Goal: Complete application form

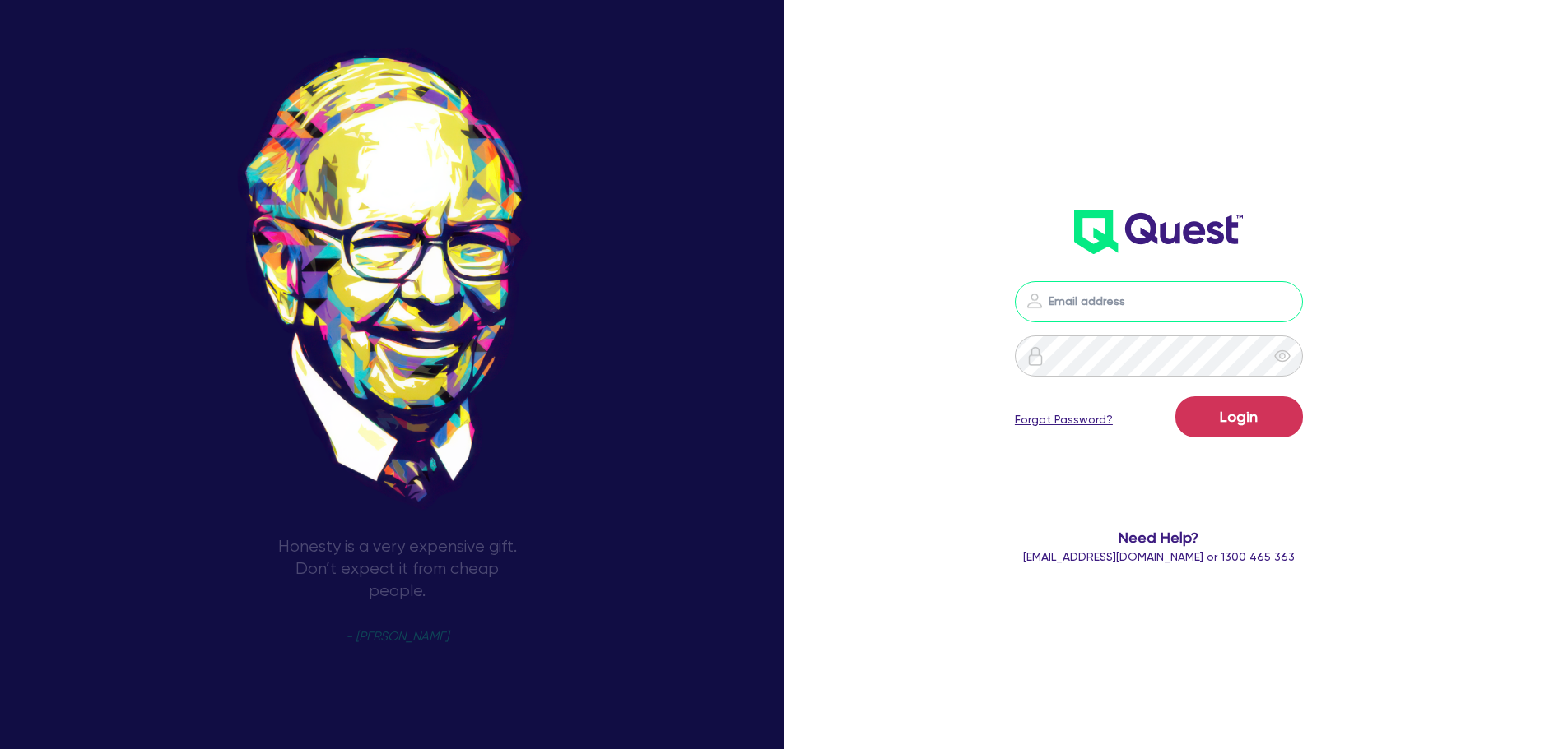
click at [1199, 290] on input "email" at bounding box center [1158, 302] width 288 height 41
type input "[EMAIL_ADDRESS][PERSON_NAME][DOMAIN_NAME]"
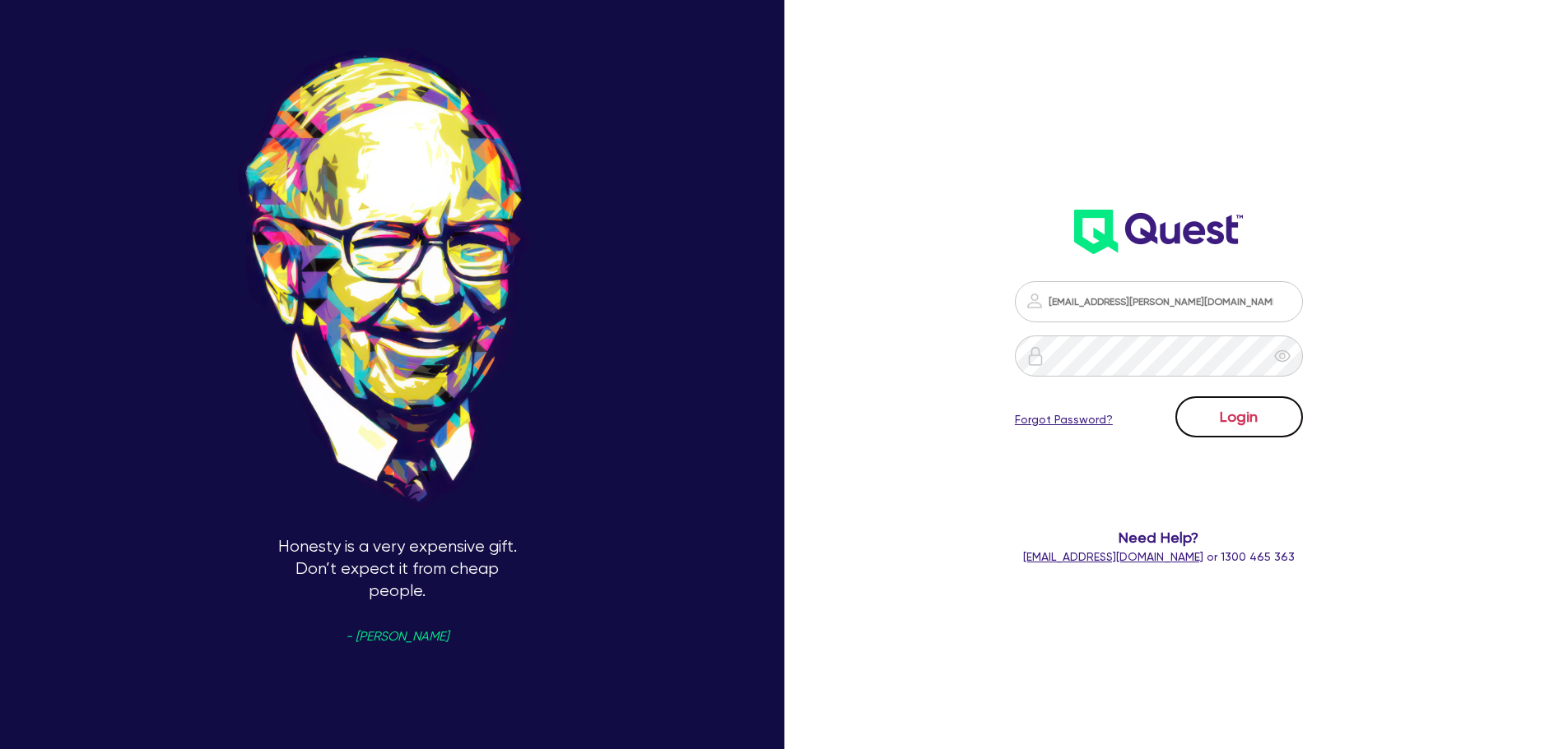
click at [1276, 420] on button "Login" at bounding box center [1240, 417] width 128 height 41
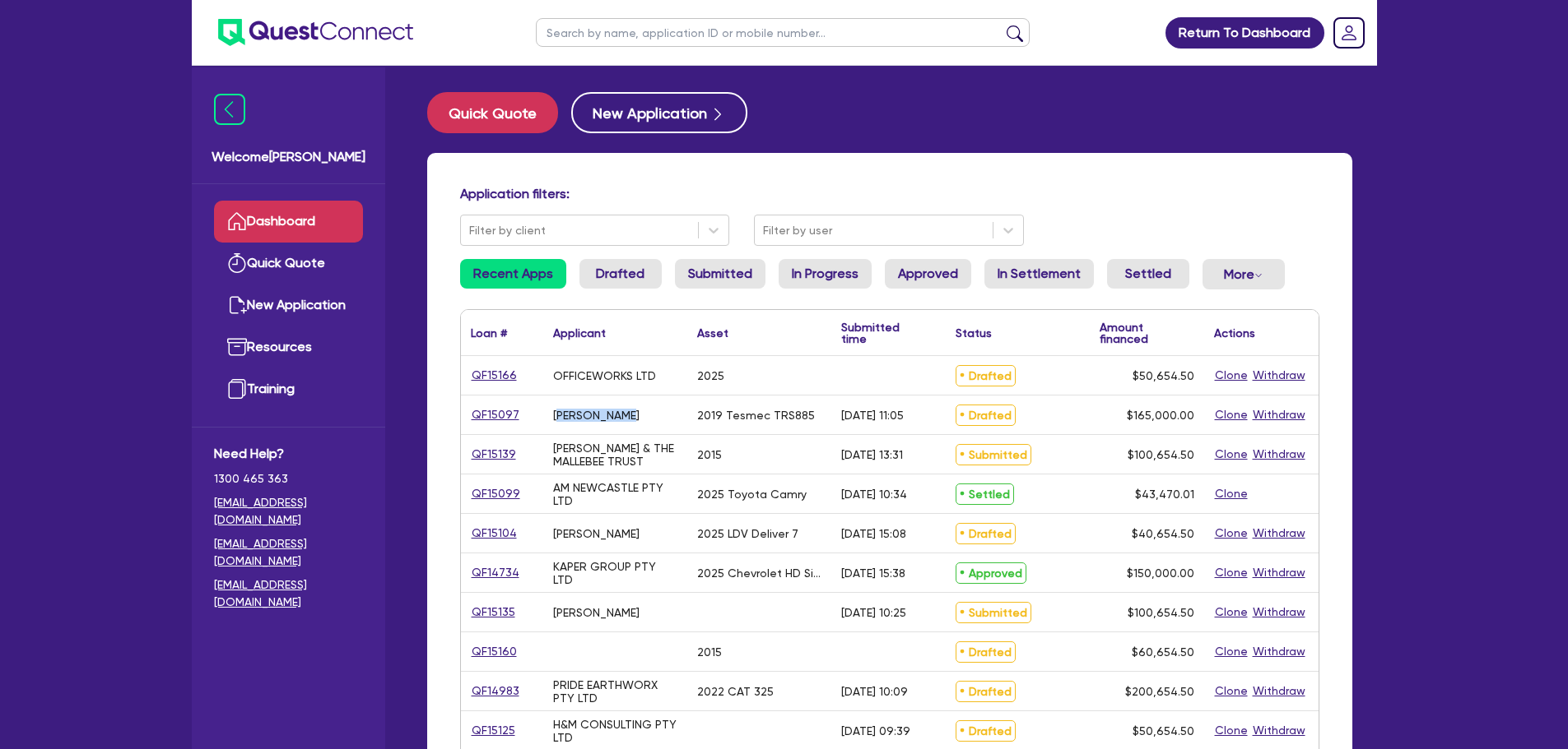
drag, startPoint x: 649, startPoint y: 412, endPoint x: 563, endPoint y: 422, distance: 86.6
click at [558, 415] on div "[PERSON_NAME]" at bounding box center [615, 415] width 144 height 39
click at [712, 495] on div "2025 Toyota Camry" at bounding box center [751, 494] width 110 height 13
click at [628, 35] on input "text" at bounding box center [782, 32] width 494 height 29
type input "ph"
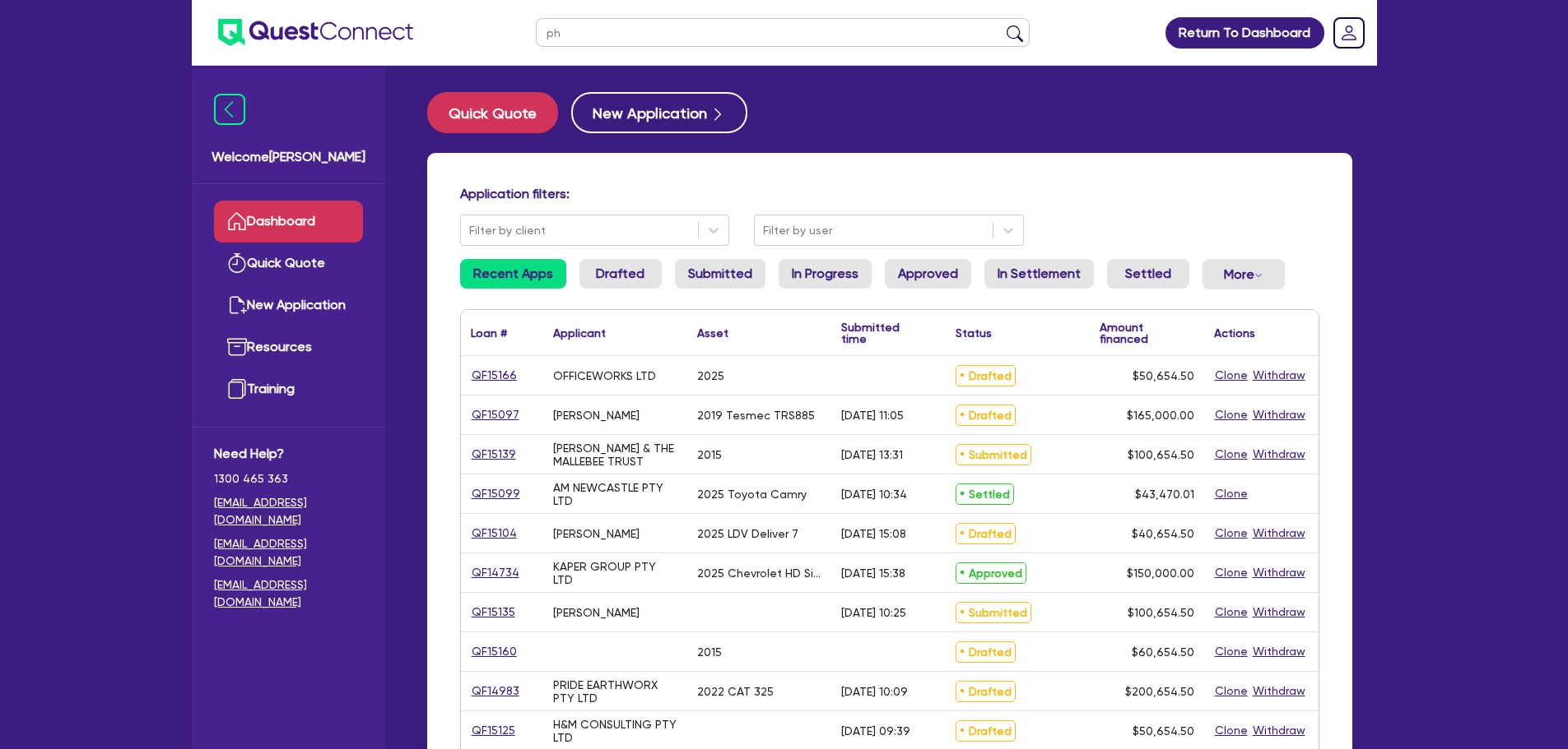
click at [1002, 25] on button "submit" at bounding box center [1015, 36] width 26 height 23
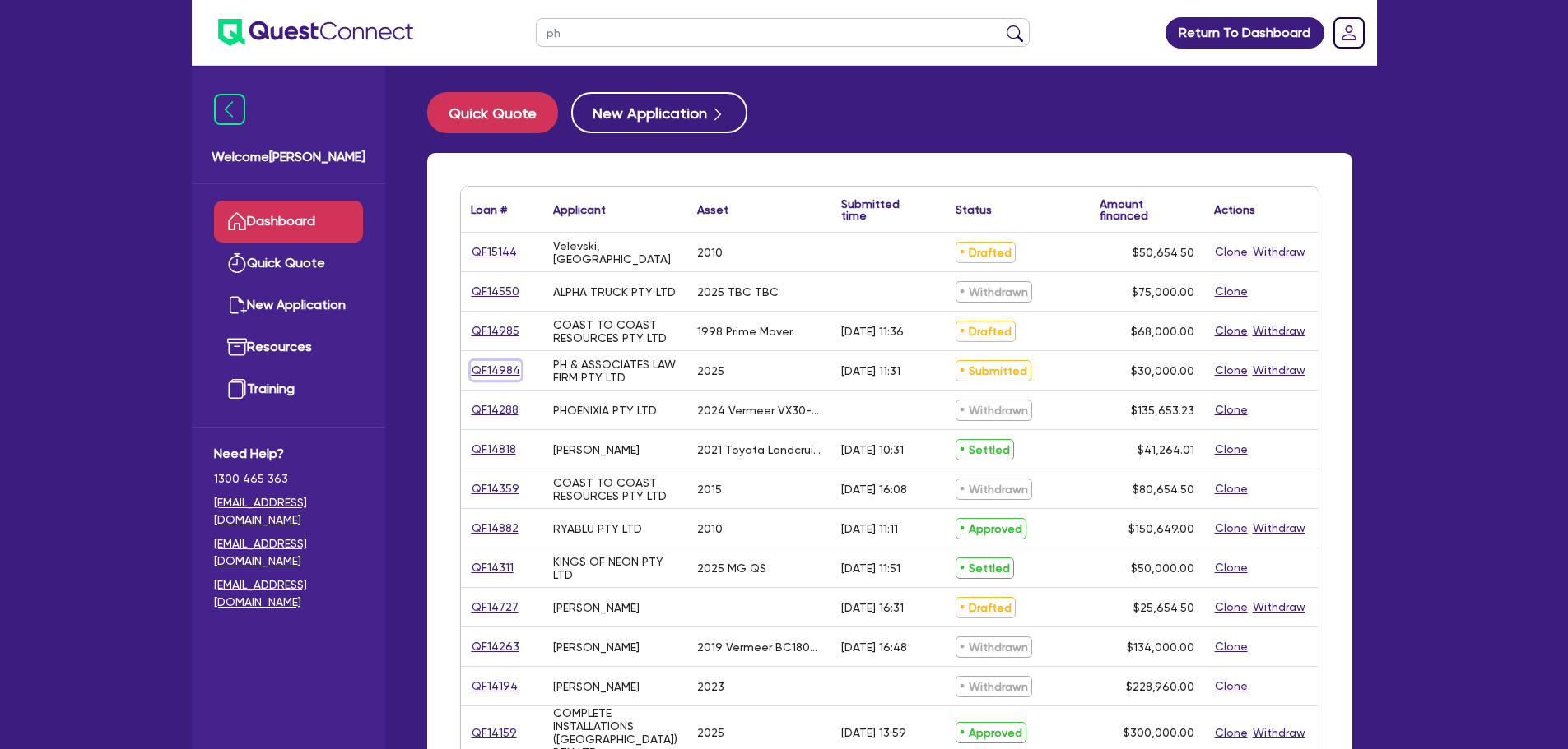
click at [503, 369] on link "QF14984" at bounding box center [496, 371] width 50 height 19
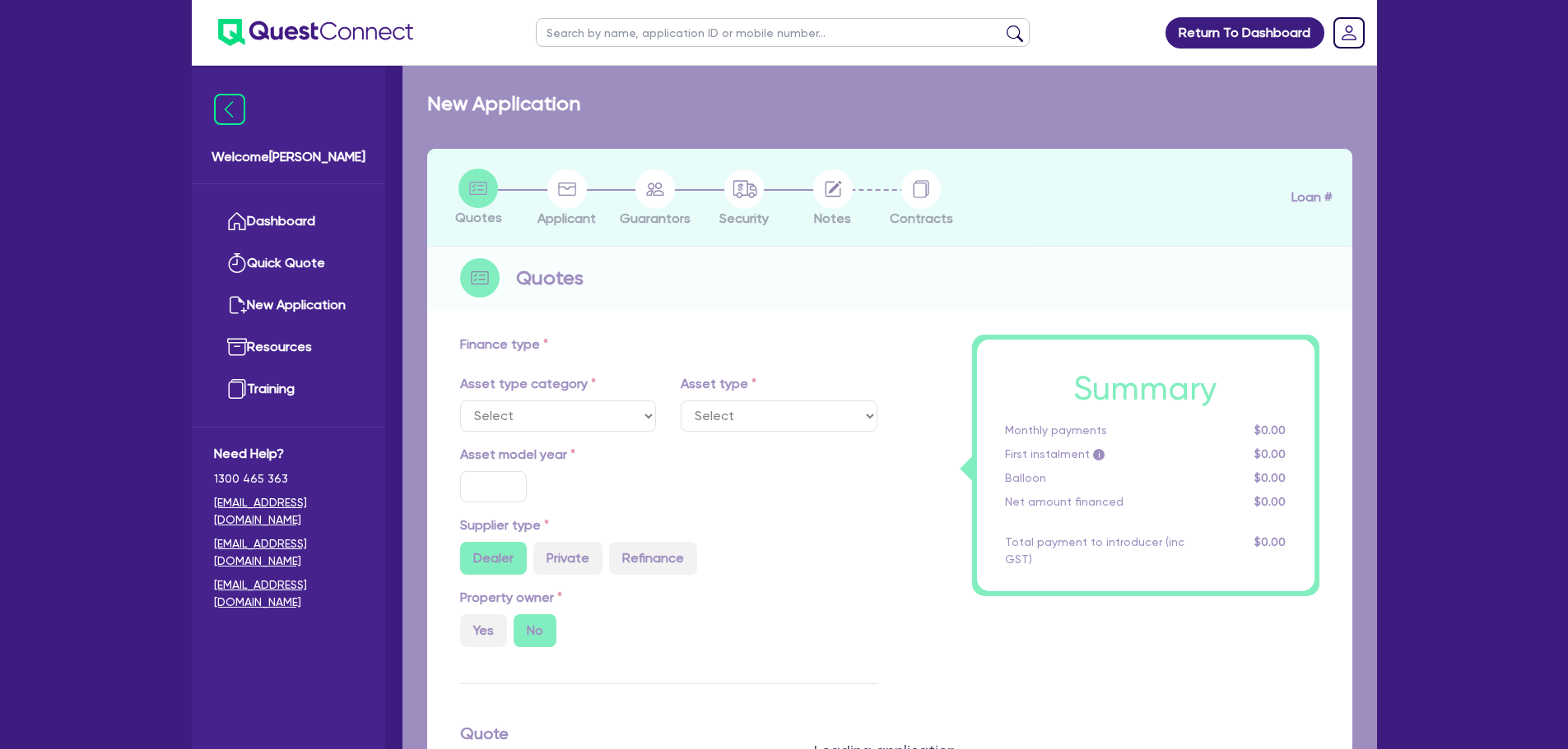
select select "CARS_AND_LIGHT_TRUCKS"
type input "2025"
type input "30,000"
type input "4"
type input "1,200"
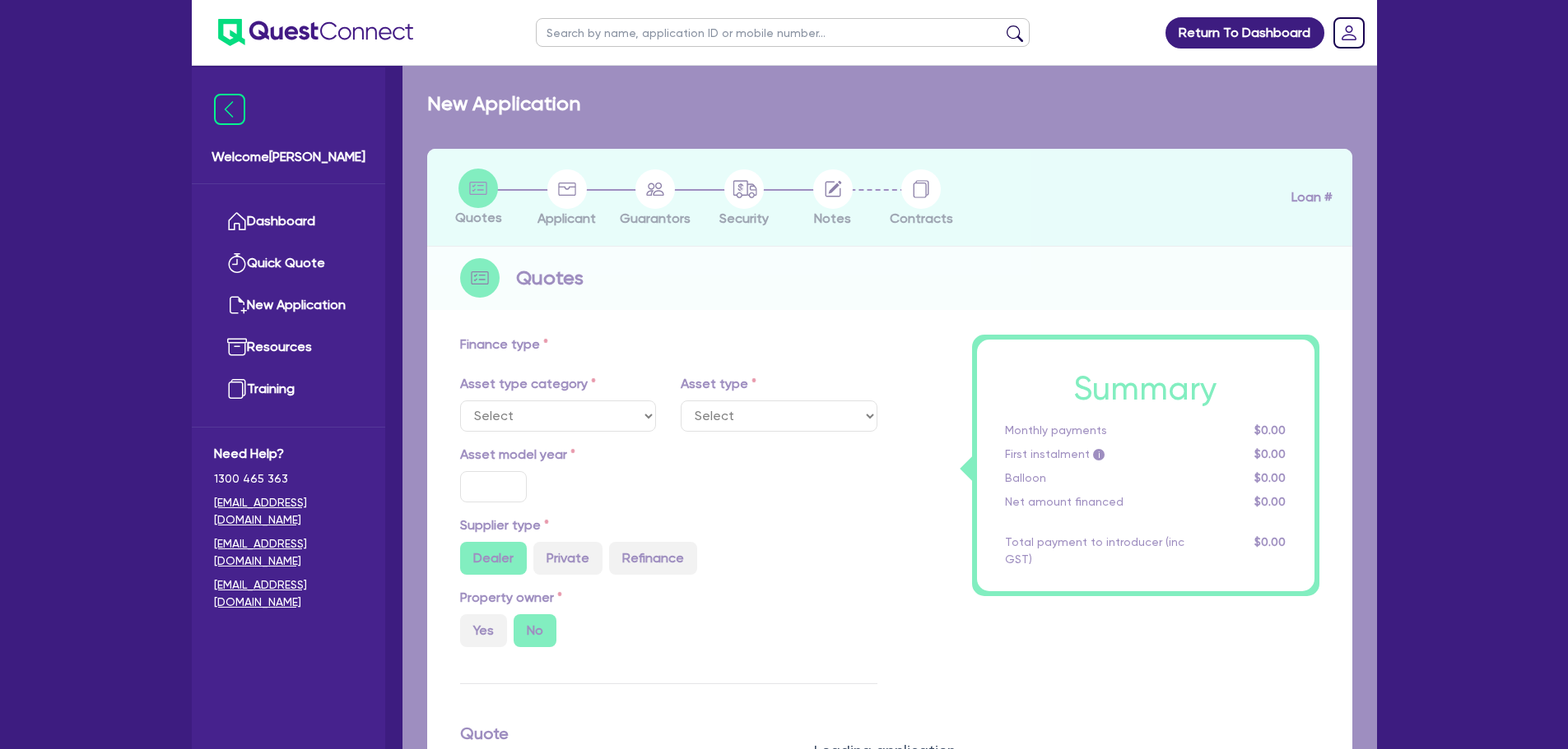
type input "8"
select select "PASSENGER_VEHICLES"
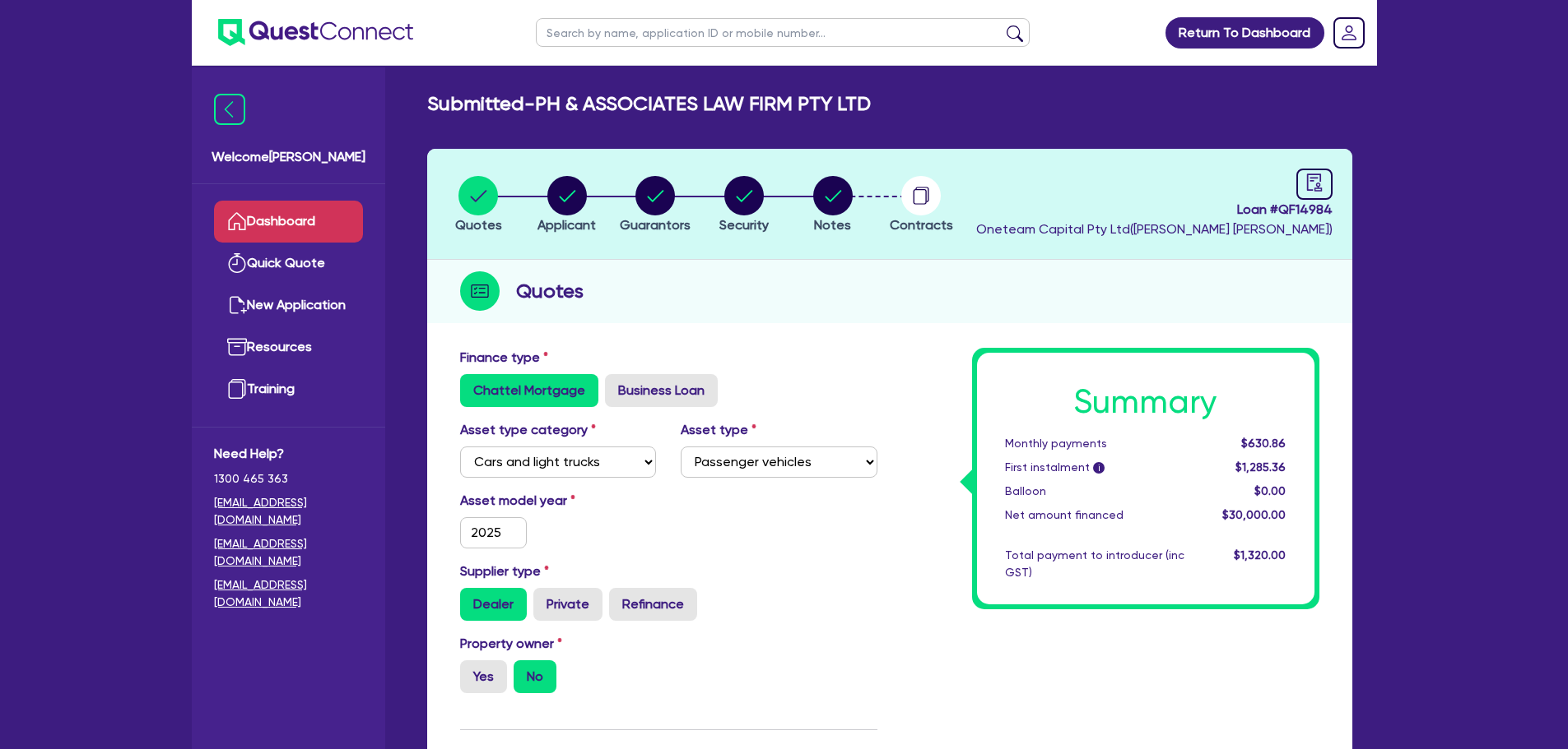
click at [303, 213] on link "Dashboard" at bounding box center [289, 221] width 149 height 42
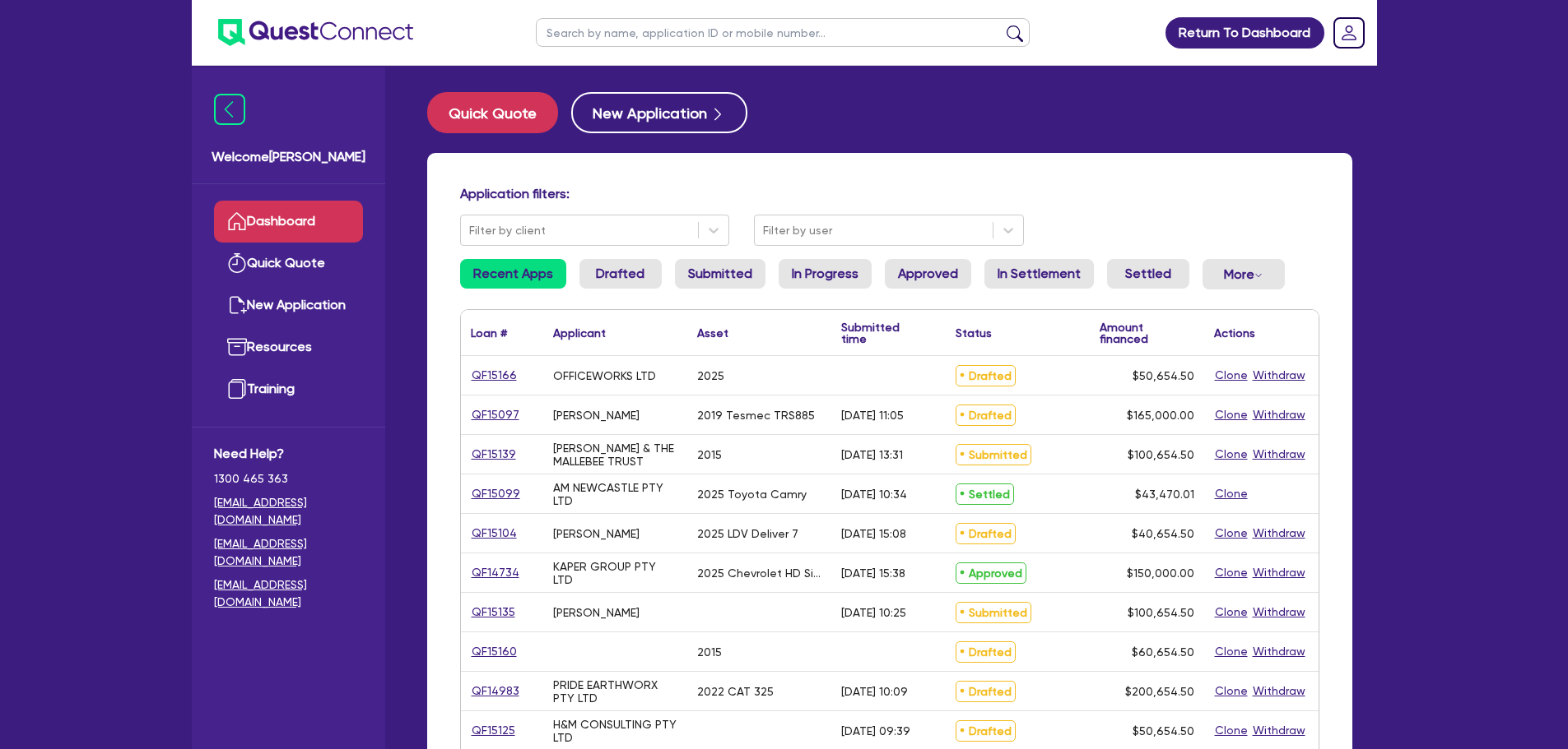
drag, startPoint x: 587, startPoint y: 29, endPoint x: 602, endPoint y: 28, distance: 15.0
click at [587, 29] on input "text" at bounding box center [782, 32] width 494 height 29
click at [1002, 25] on button "submit" at bounding box center [1015, 36] width 26 height 23
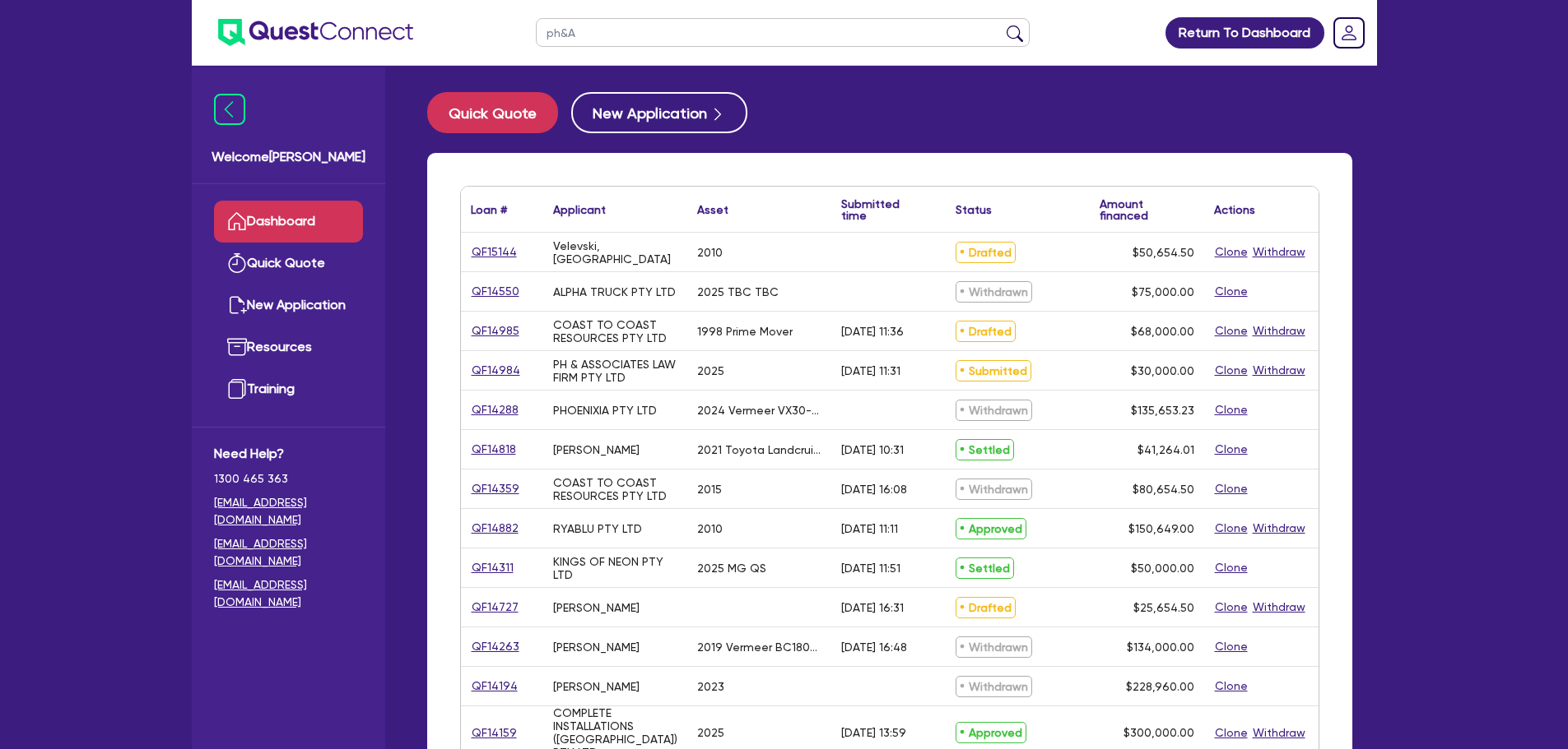
click at [1002, 25] on button "submit" at bounding box center [1015, 36] width 26 height 23
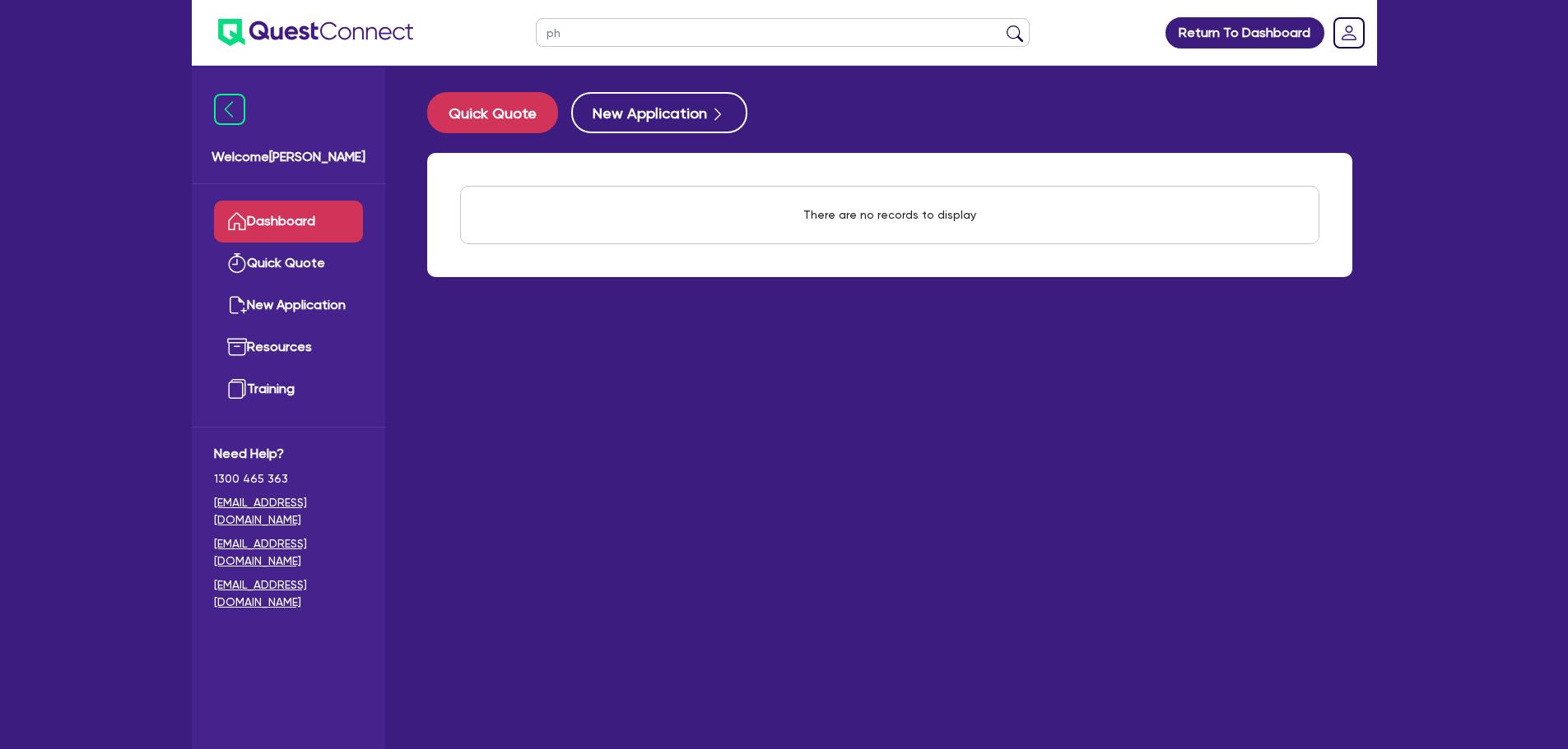
type input "p"
type input "associates"
click at [1002, 25] on button "submit" at bounding box center [1015, 36] width 26 height 23
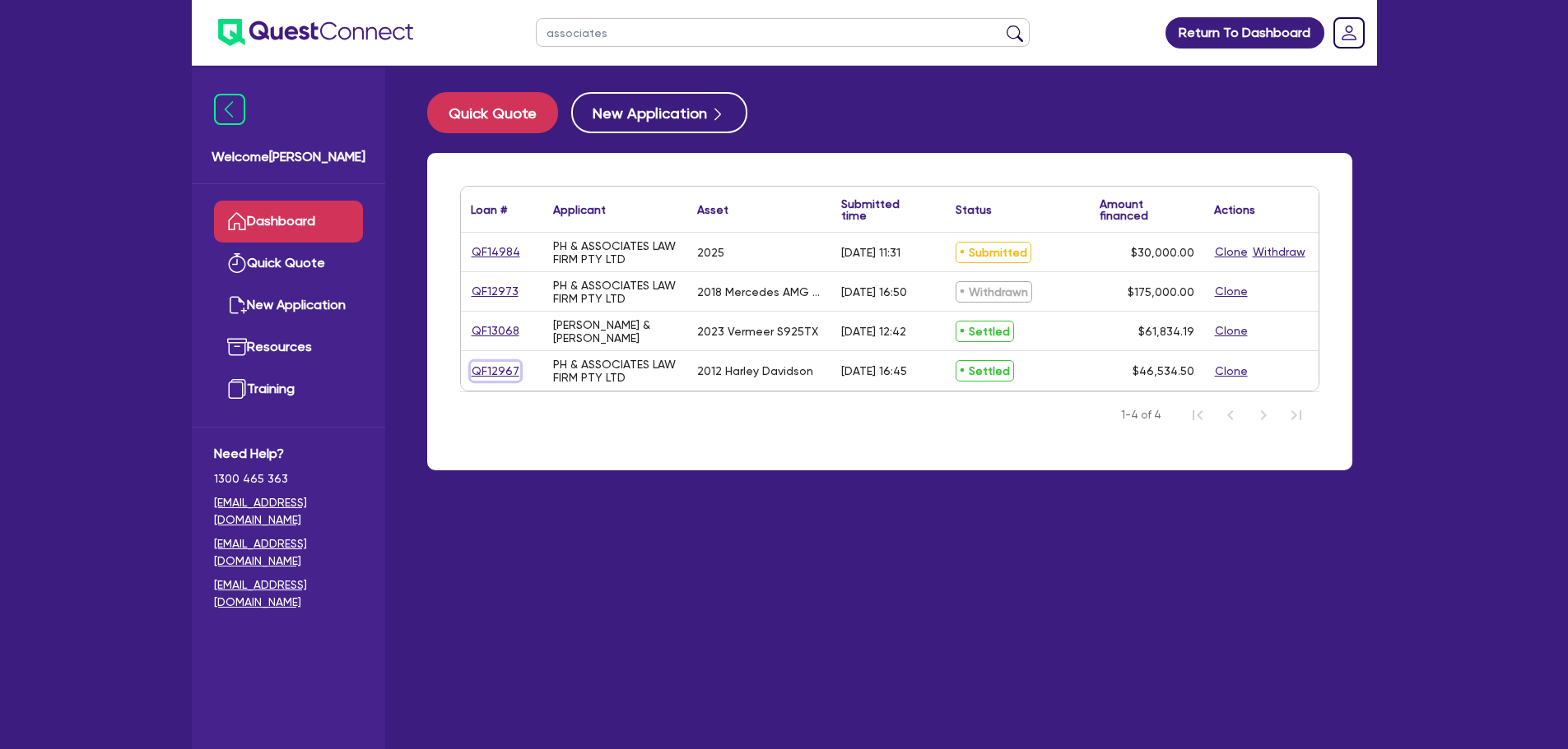
click at [498, 367] on link "QF12967" at bounding box center [495, 371] width 49 height 19
select select "CARS_AND_LIGHT_TRUCKS"
select select "PASSENGER_VEHICLES"
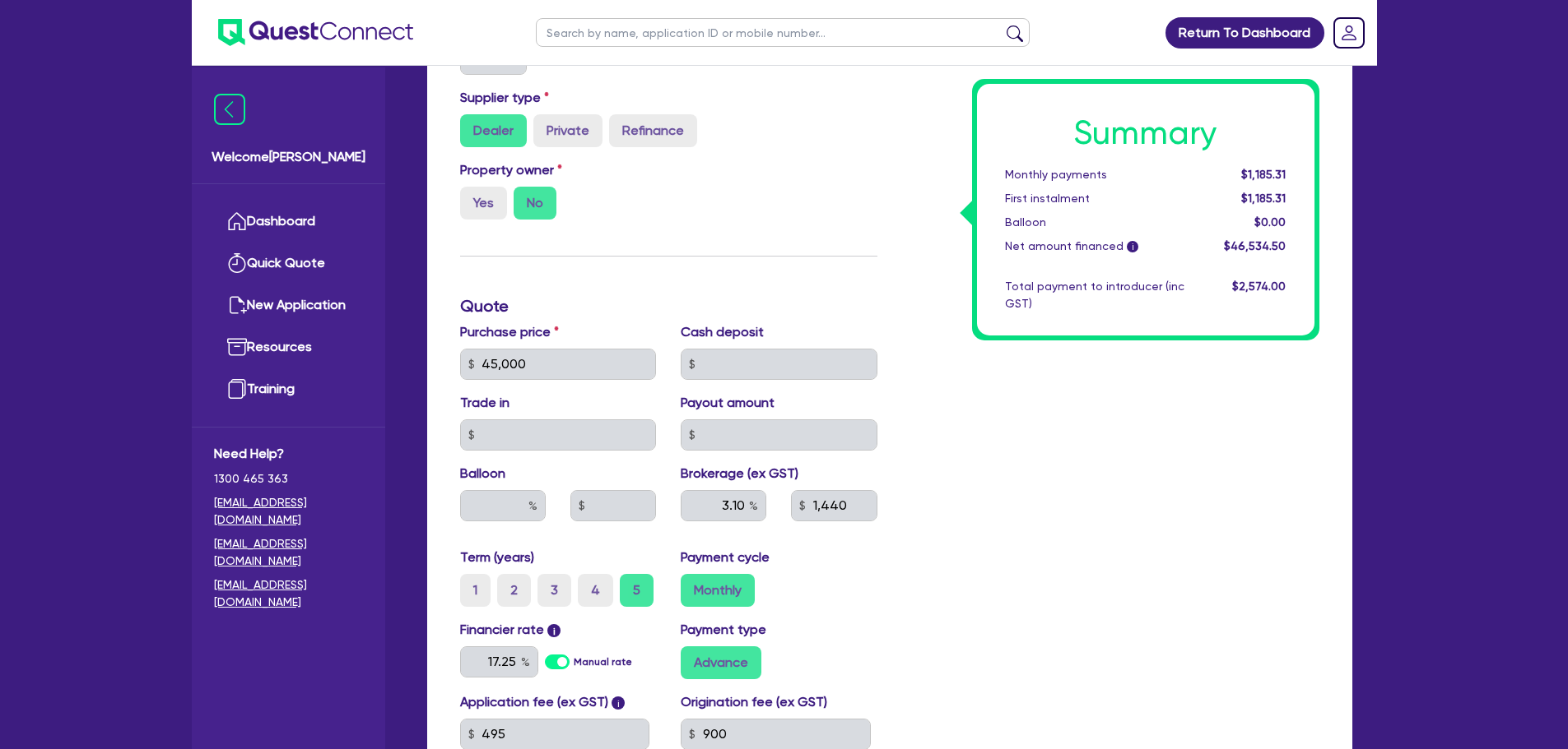
scroll to position [576, 0]
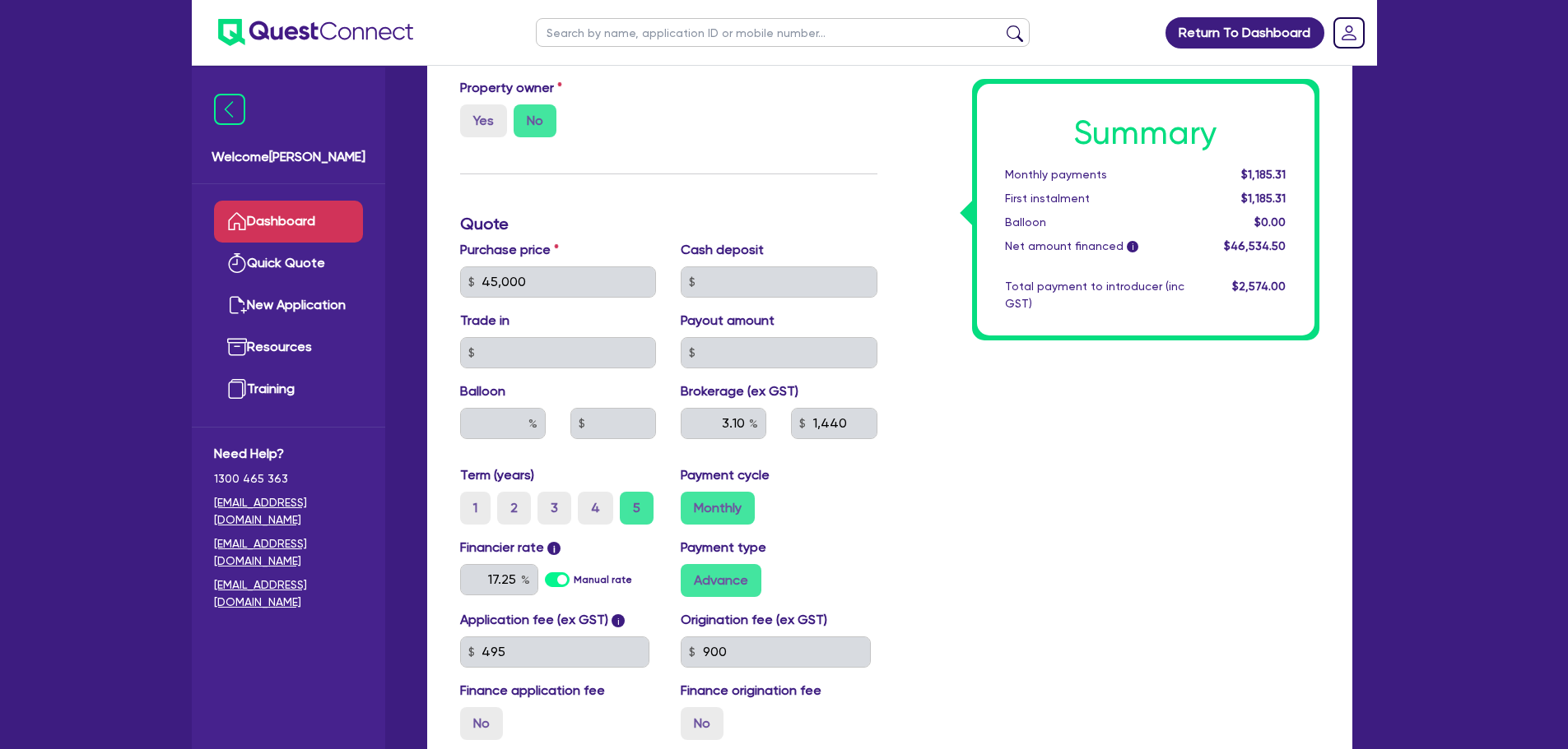
click at [328, 226] on link "Dashboard" at bounding box center [289, 221] width 149 height 42
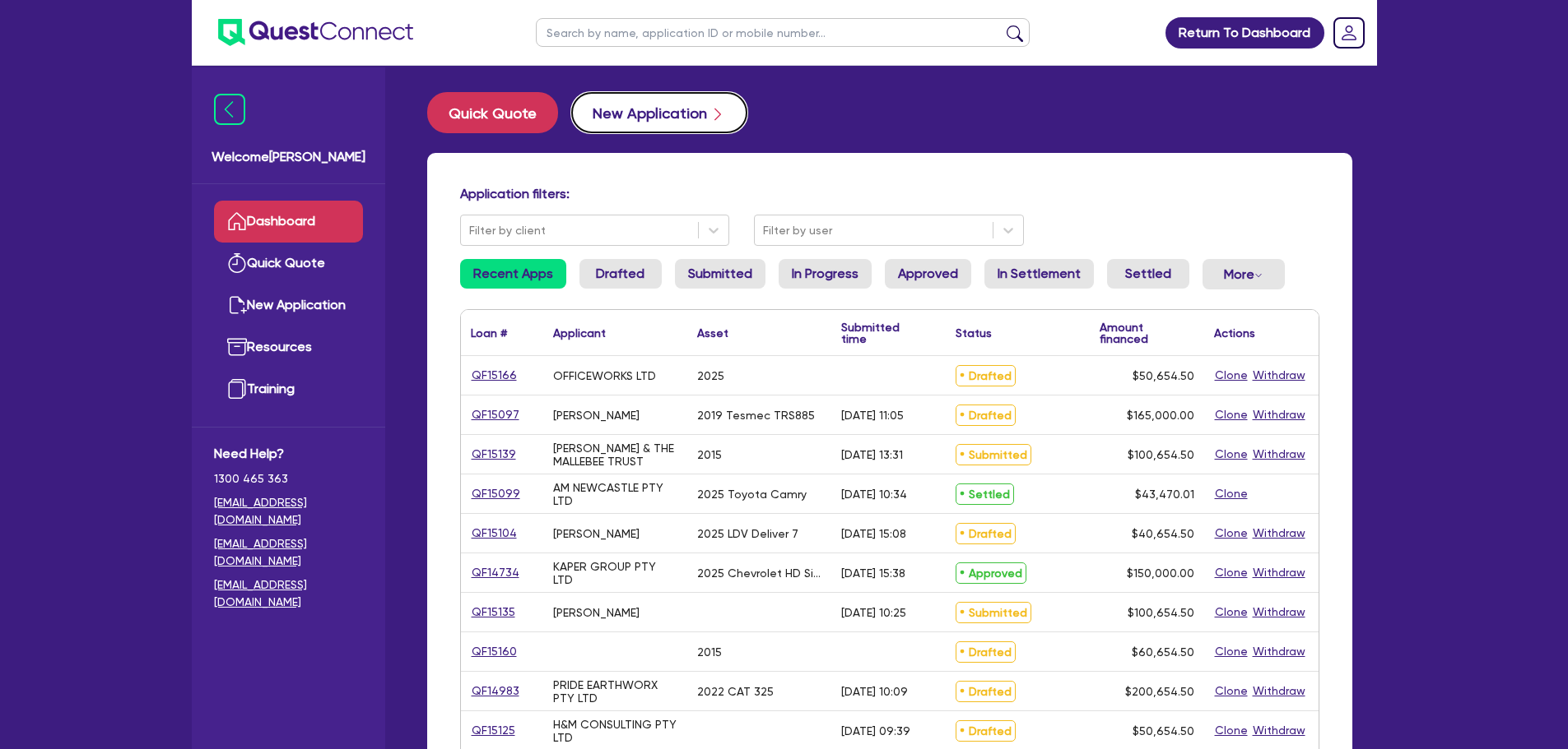
click at [643, 126] on button "New Application" at bounding box center [660, 113] width 176 height 41
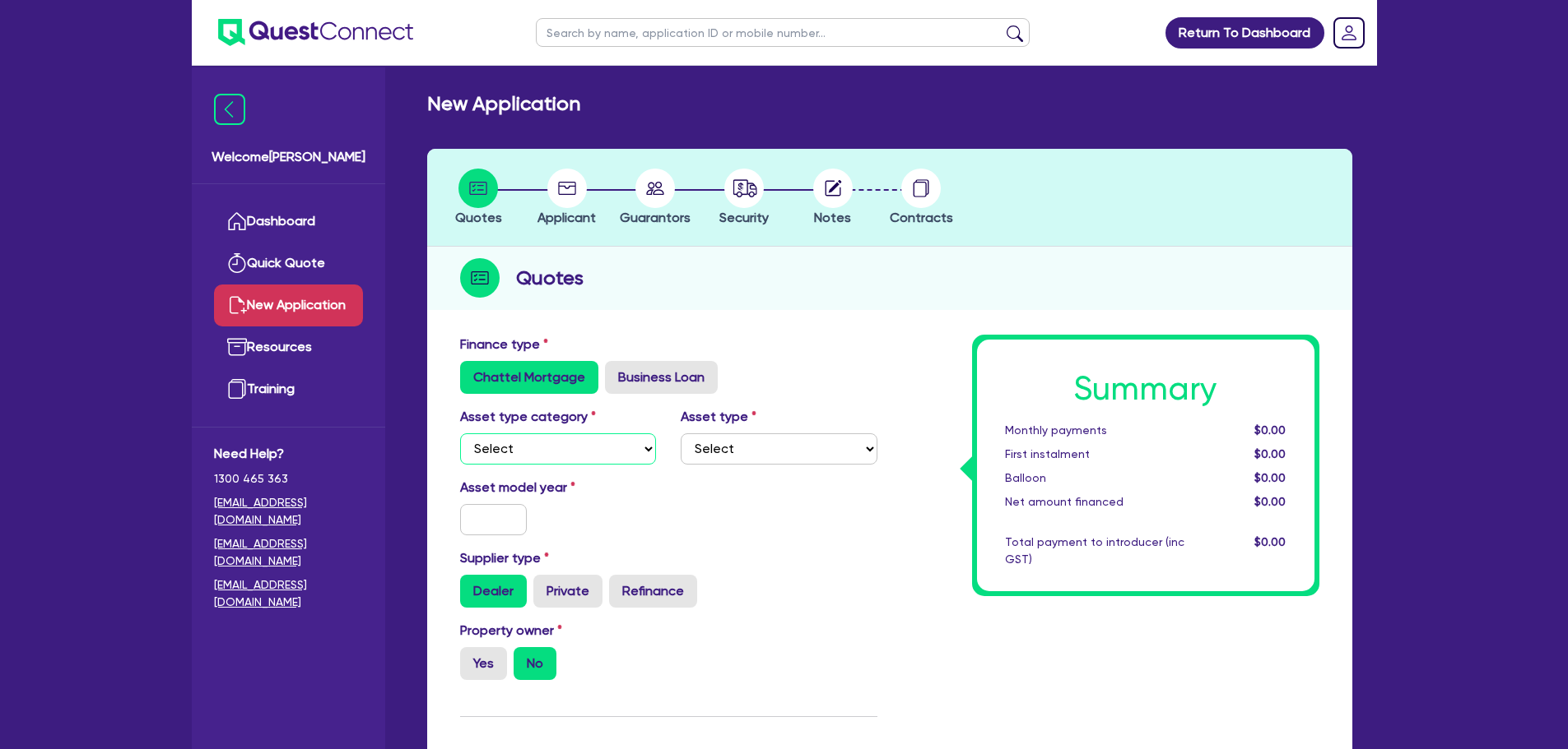
click at [577, 450] on select "Select Cars and light trucks Primary assets Secondary assets Tertiary assets" at bounding box center [558, 449] width 197 height 31
select select "SECONDARY_ASSETS"
click at [460, 434] on select "Select Cars and light trucks Primary assets Secondary assets Tertiary assets" at bounding box center [558, 449] width 197 height 31
click at [748, 459] on select "Select Generators and compressors Engineering and toolmaking Woodworking and me…" at bounding box center [779, 449] width 197 height 31
select select "SOLAR_AND_RENEWABLES"
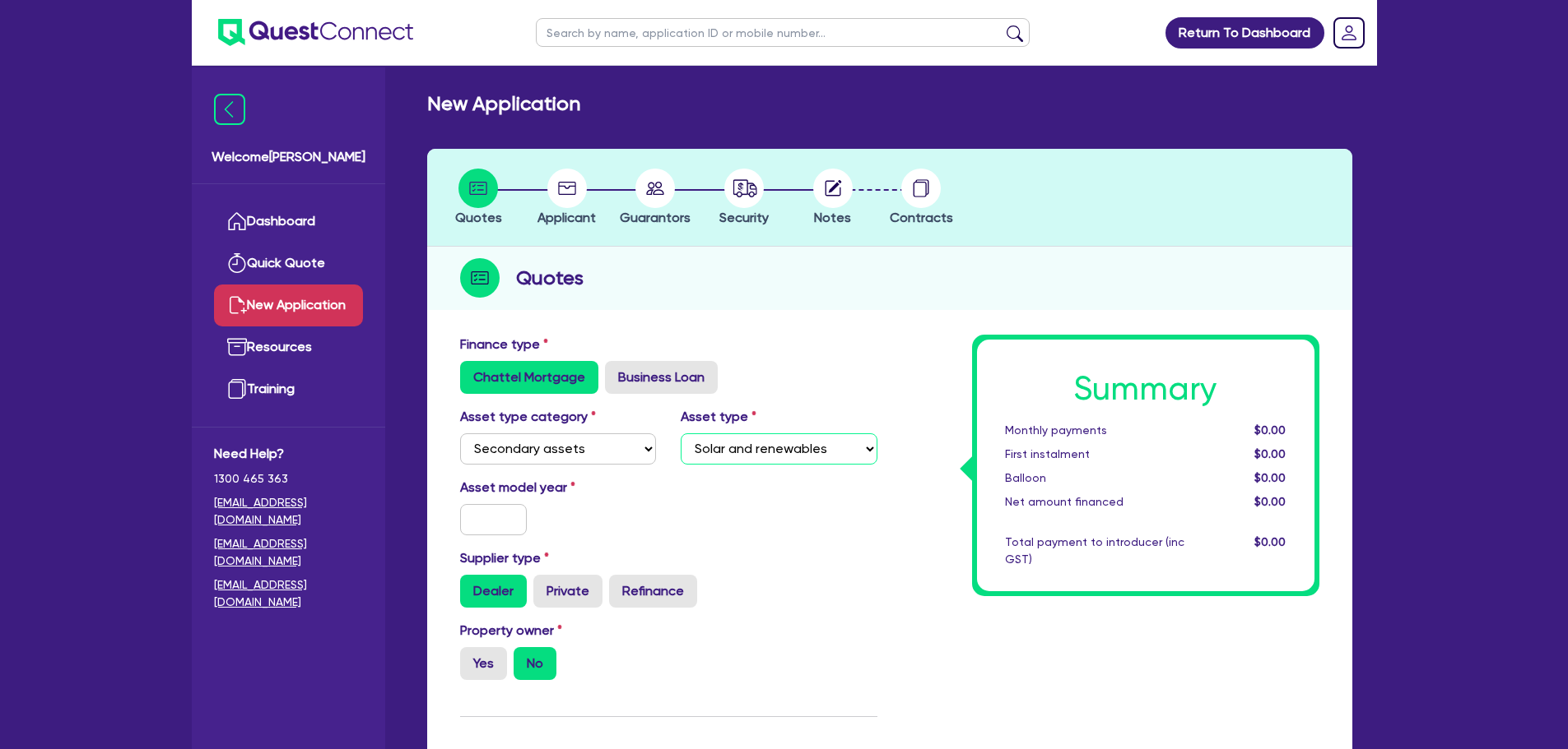
click at [680, 434] on select "Select Generators and compressors Engineering and toolmaking Woodworking and me…" at bounding box center [779, 449] width 197 height 31
click at [498, 506] on input "text" at bounding box center [494, 520] width 67 height 31
type input "2025"
click at [787, 511] on div "Asset model year 2025" at bounding box center [668, 513] width 442 height 71
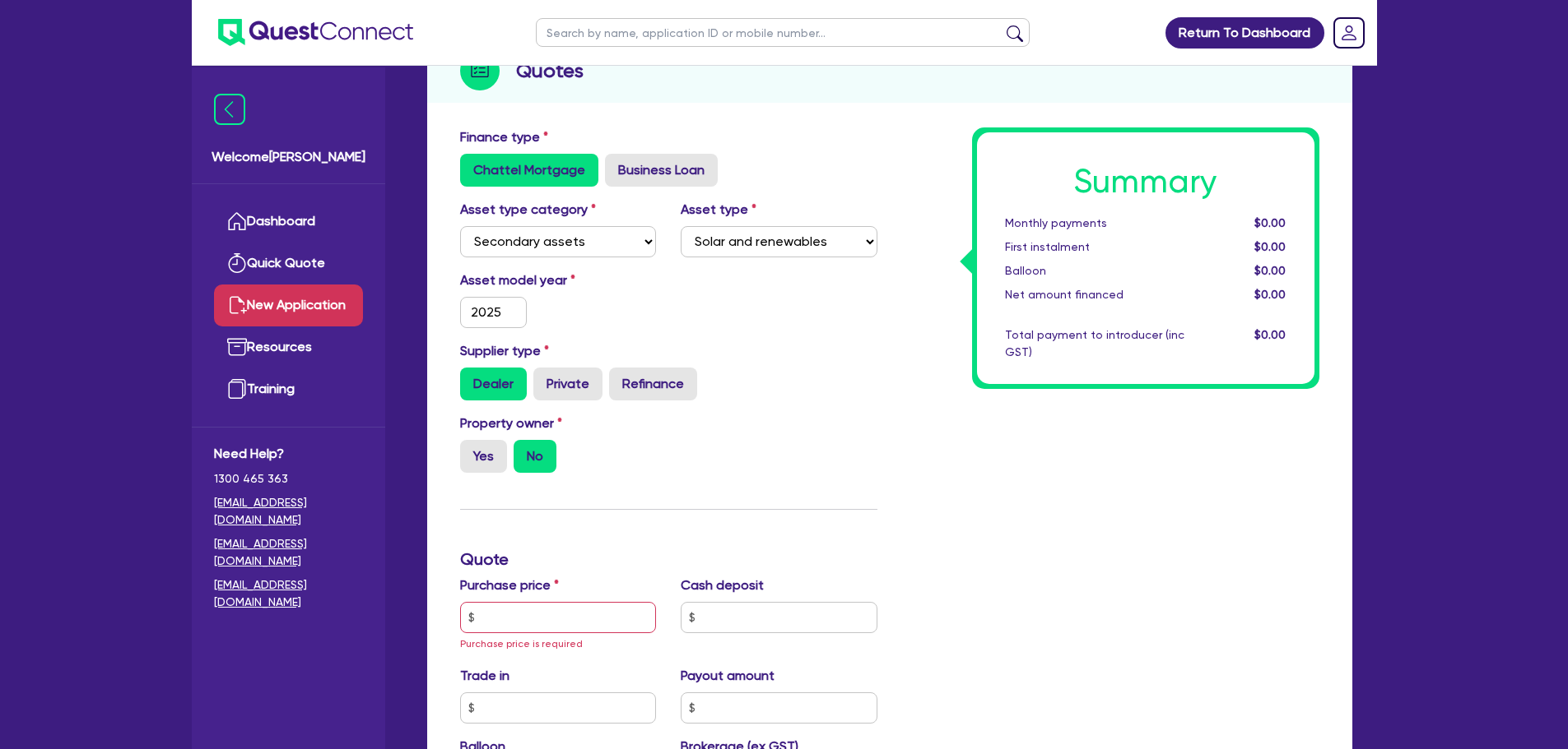
scroll to position [329, 0]
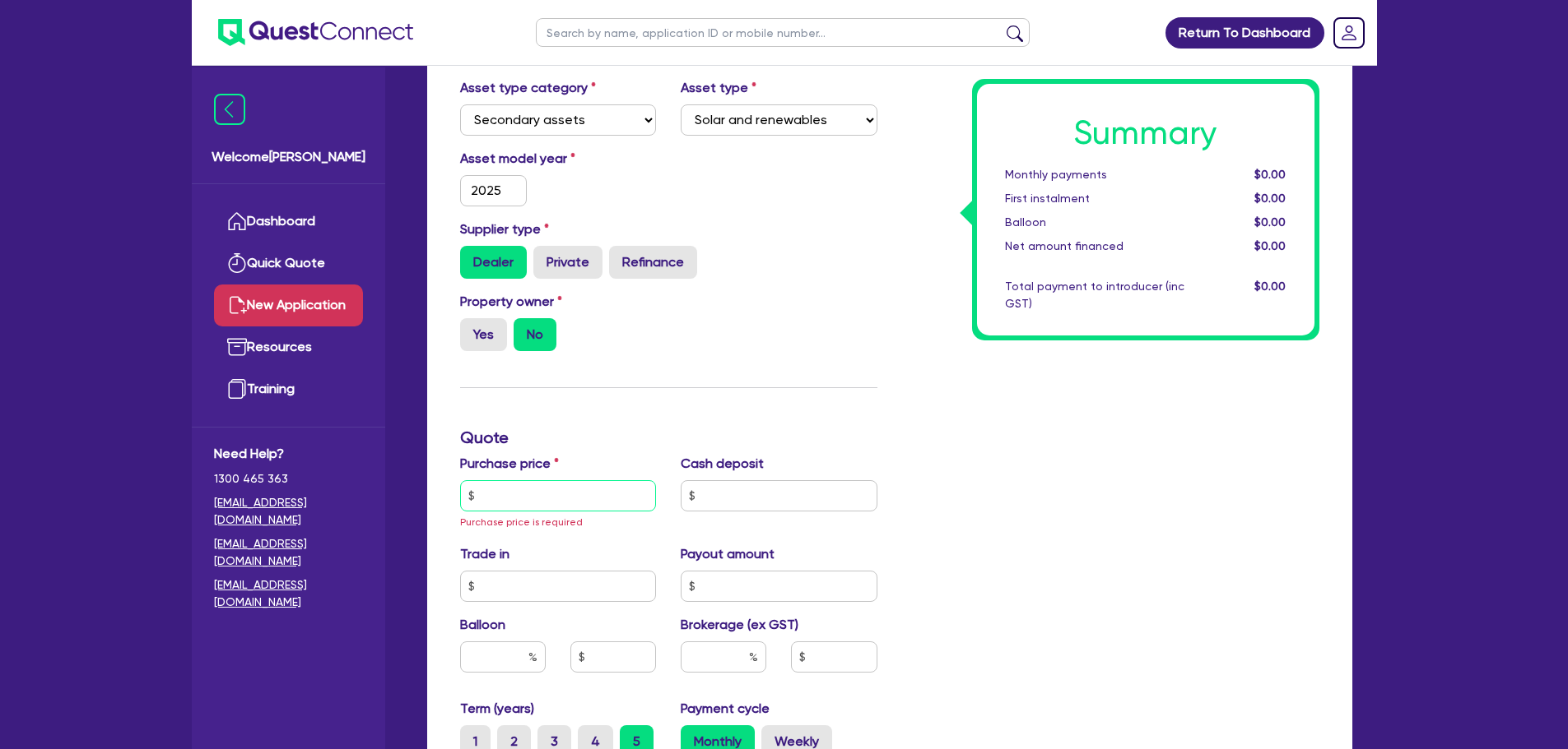
click at [594, 495] on input "text" at bounding box center [558, 496] width 197 height 31
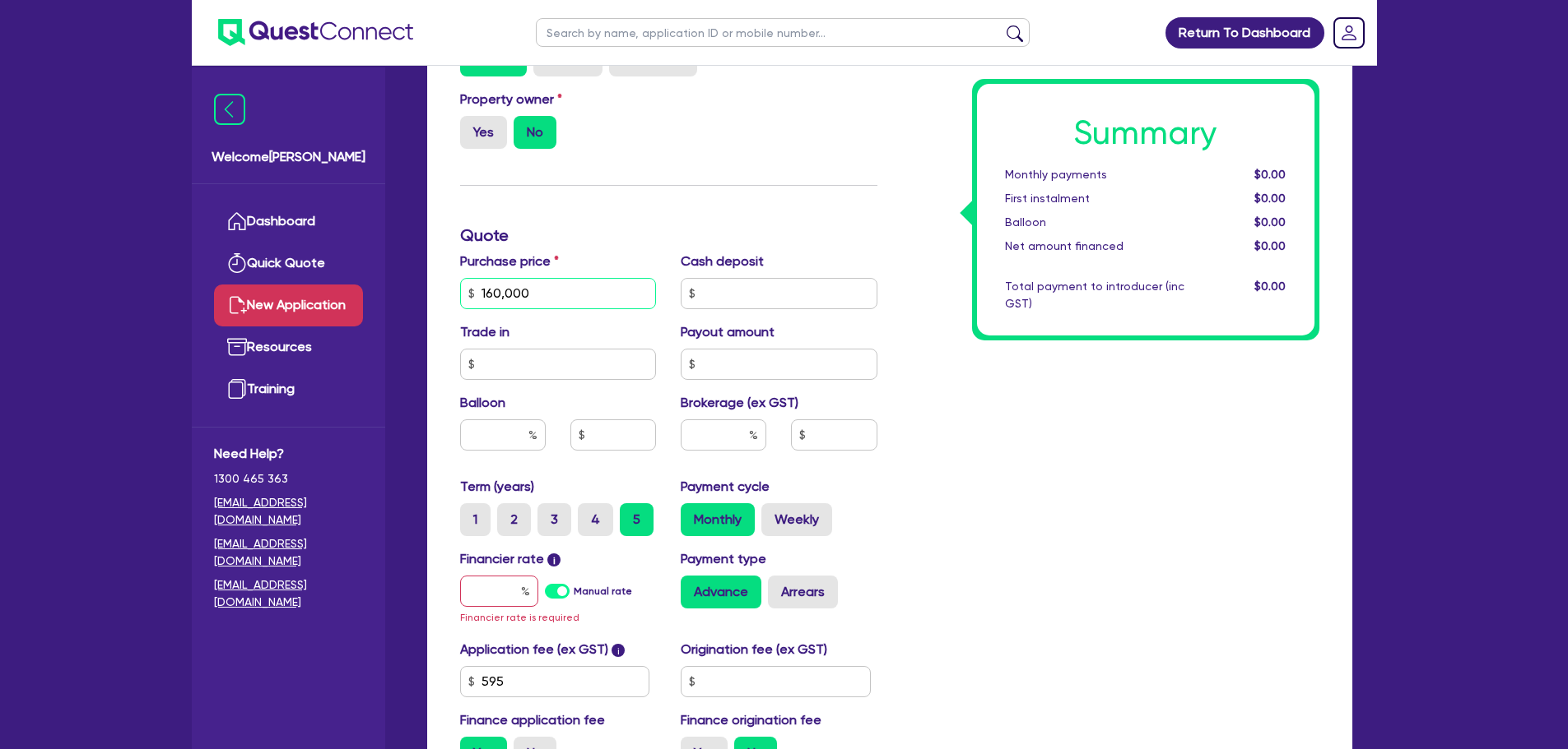
scroll to position [740, 0]
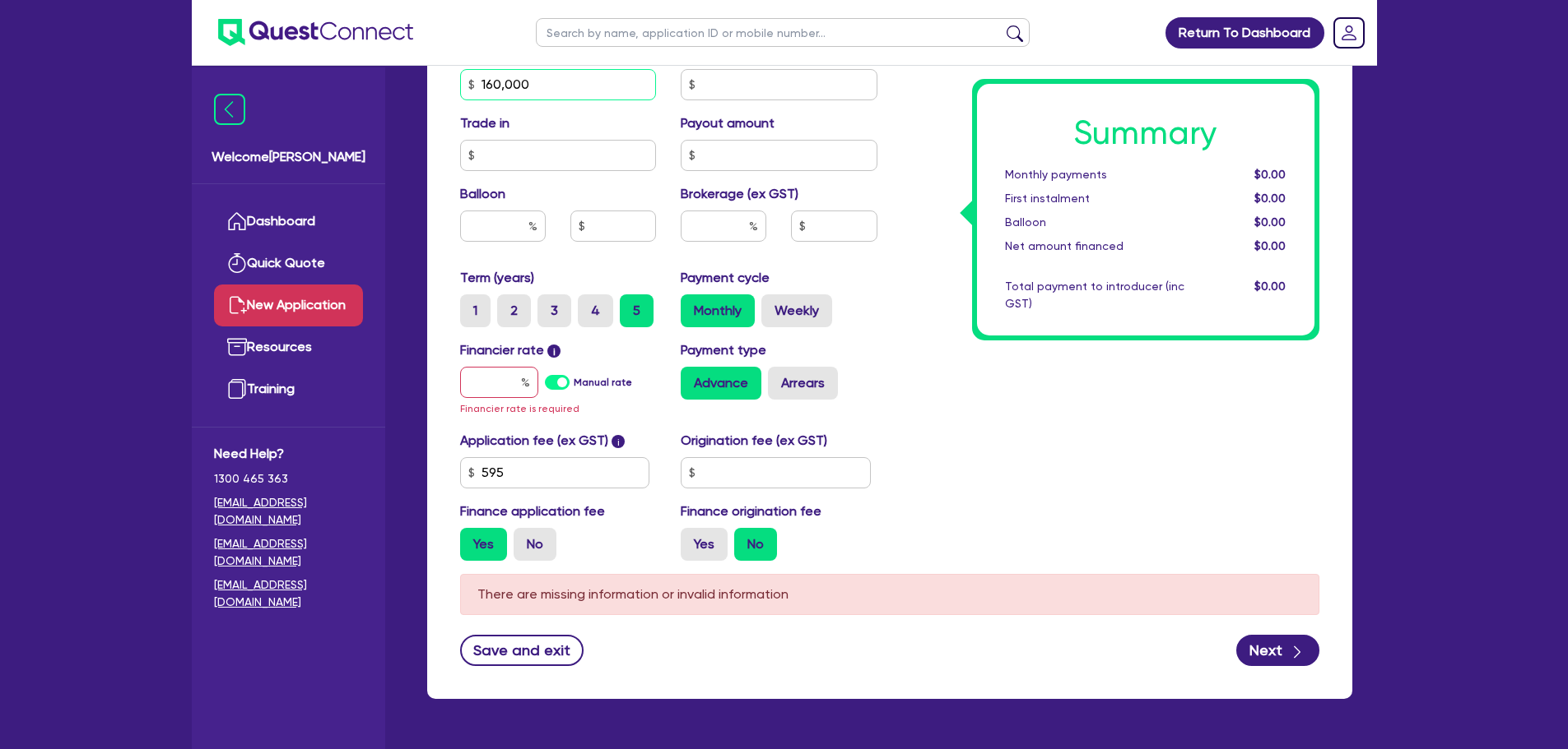
type input "160,000"
click at [513, 380] on input "text" at bounding box center [499, 383] width 78 height 31
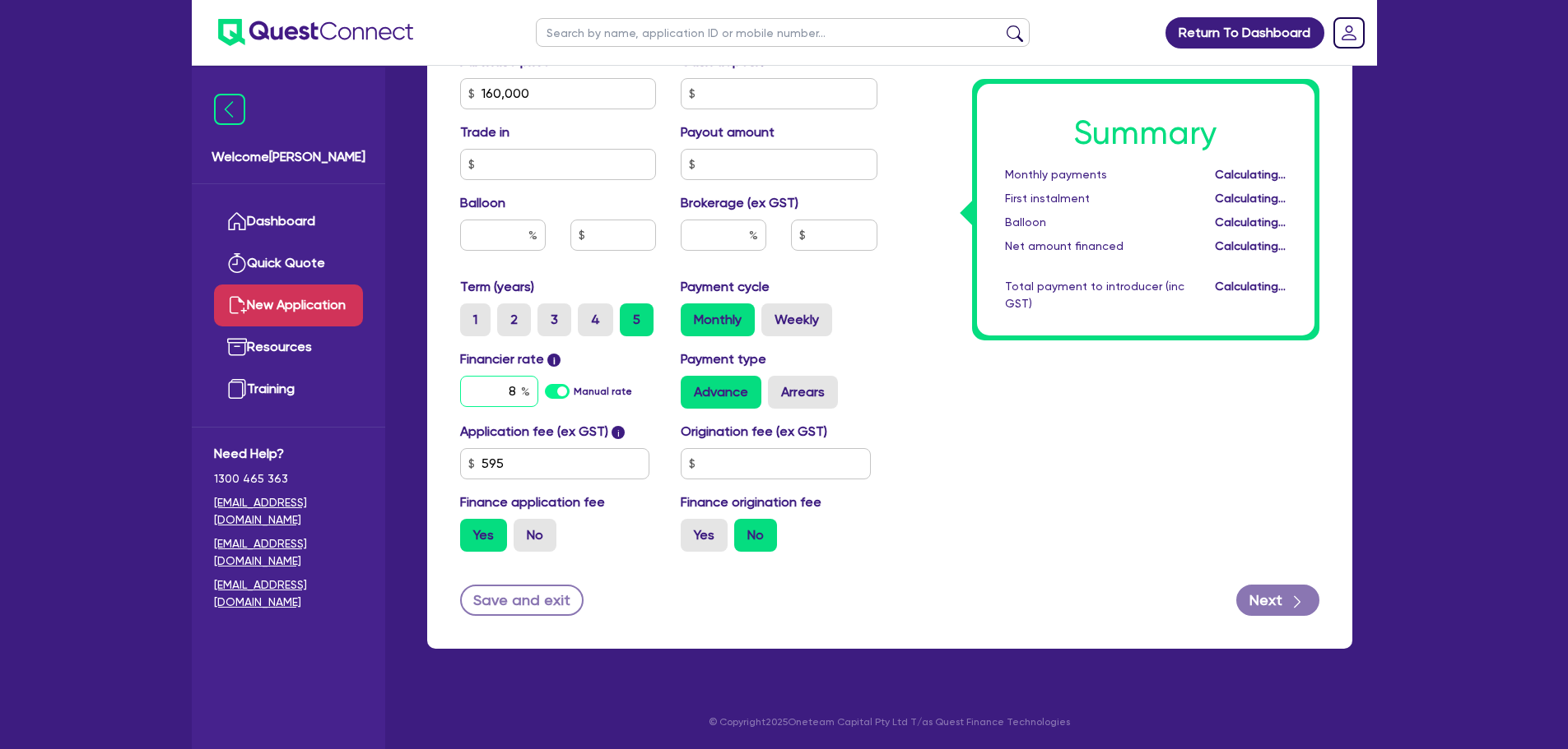
scroll to position [731, 0]
type input "8.99"
click at [979, 404] on div "Summary Monthly payments $3,235.93 First instalment $3,235.93 Balloon $0.00 Net…" at bounding box center [1110, 84] width 442 height 962
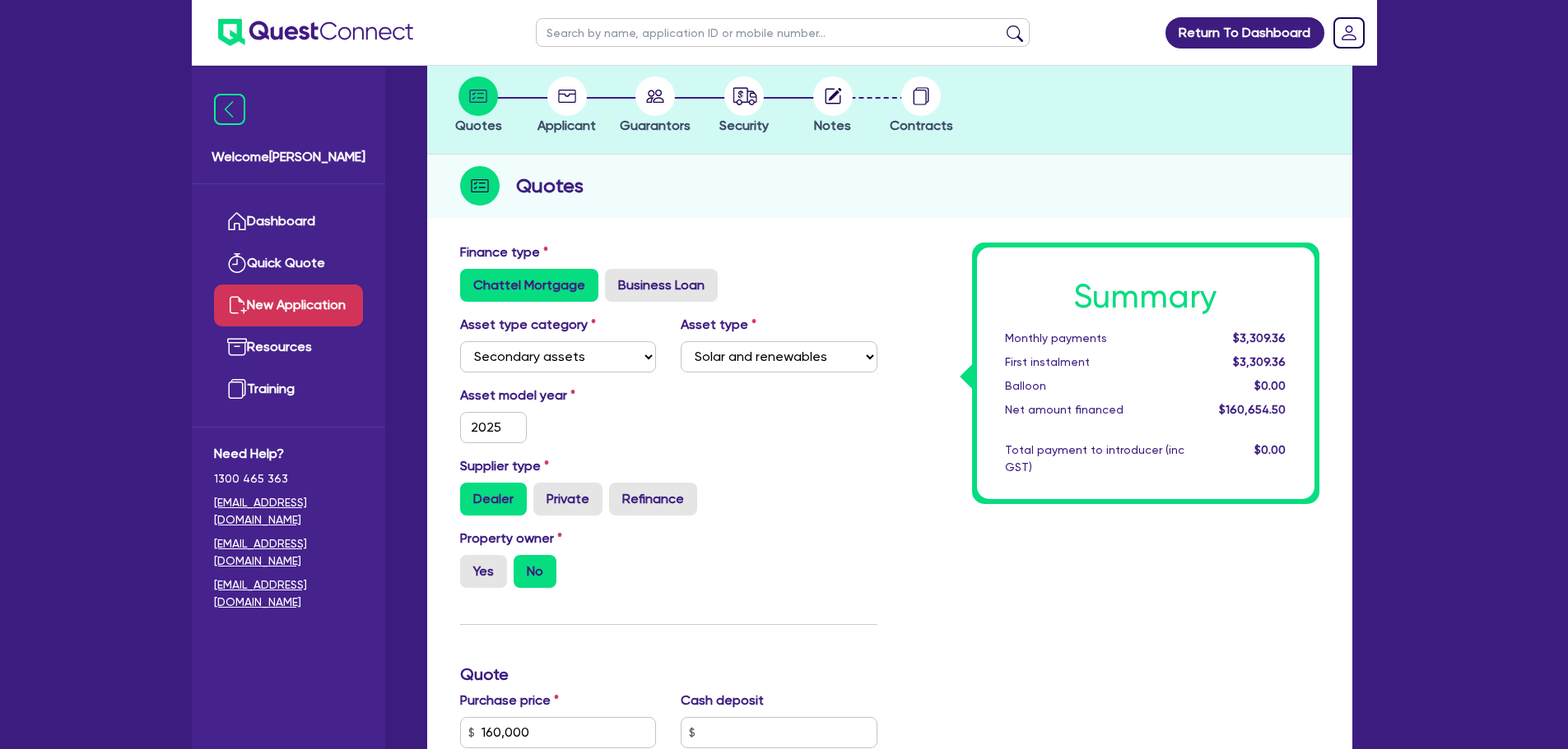
scroll to position [0, 0]
